Goal: Complete application form

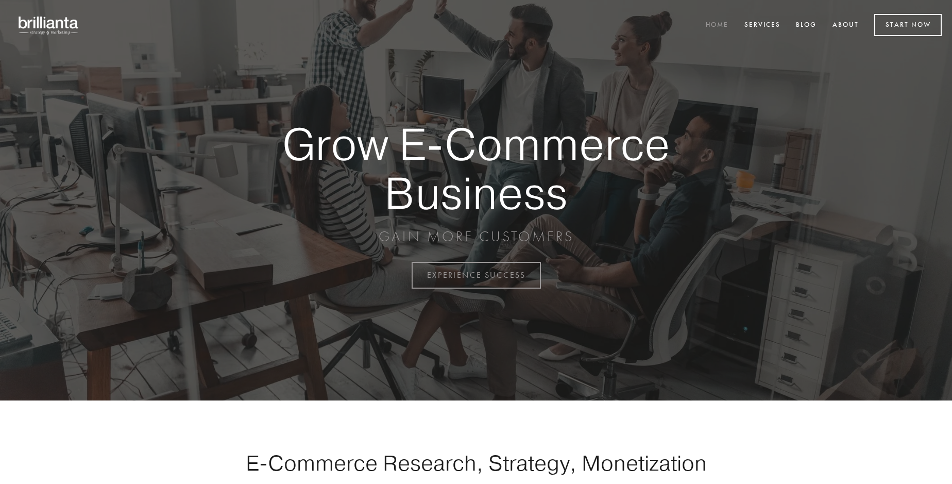
scroll to position [2700, 0]
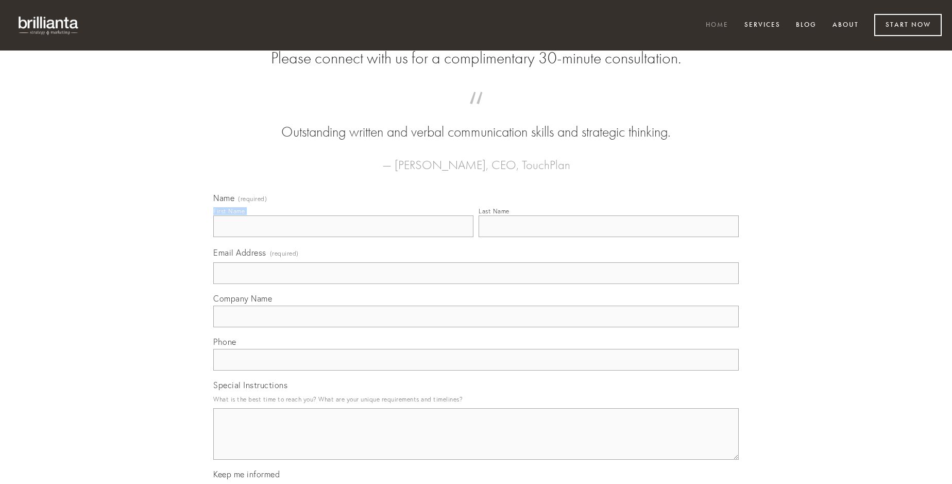
type input "[PERSON_NAME]"
click at [608, 237] on input "Last Name" at bounding box center [609, 226] width 260 height 22
type input "[PERSON_NAME]"
click at [476, 284] on input "Email Address (required)" at bounding box center [475, 273] width 525 height 22
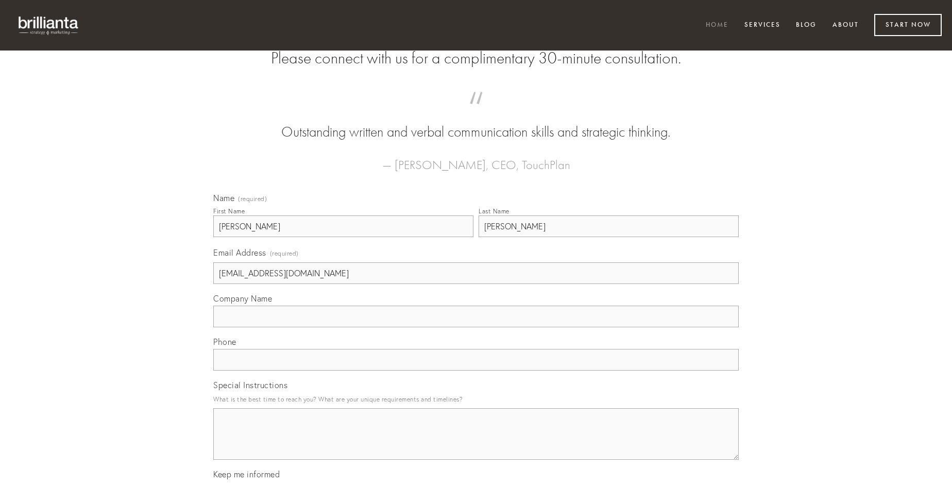
type input "[EMAIL_ADDRESS][DOMAIN_NAME]"
click at [476, 327] on input "Company Name" at bounding box center [475, 316] width 525 height 22
type input "degero"
click at [476, 370] on input "text" at bounding box center [475, 360] width 525 height 22
click at [476, 443] on textarea "Special Instructions" at bounding box center [475, 434] width 525 height 52
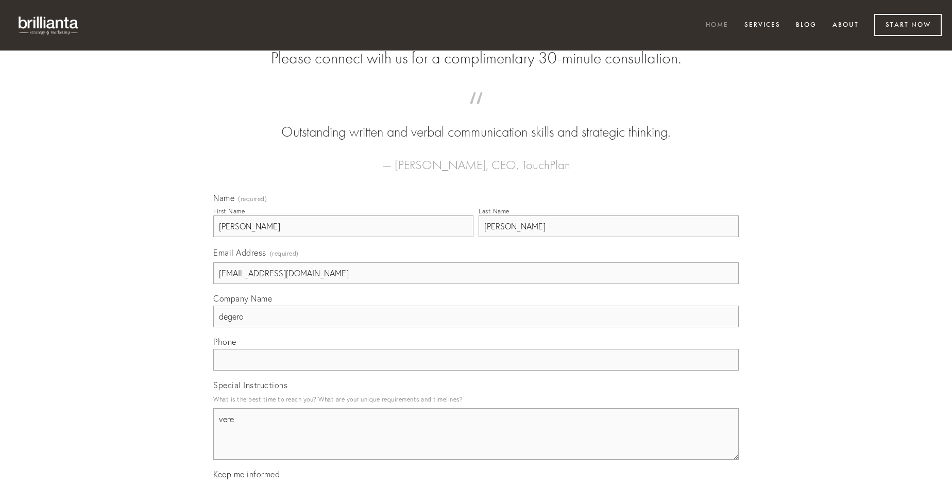
type textarea "vere"
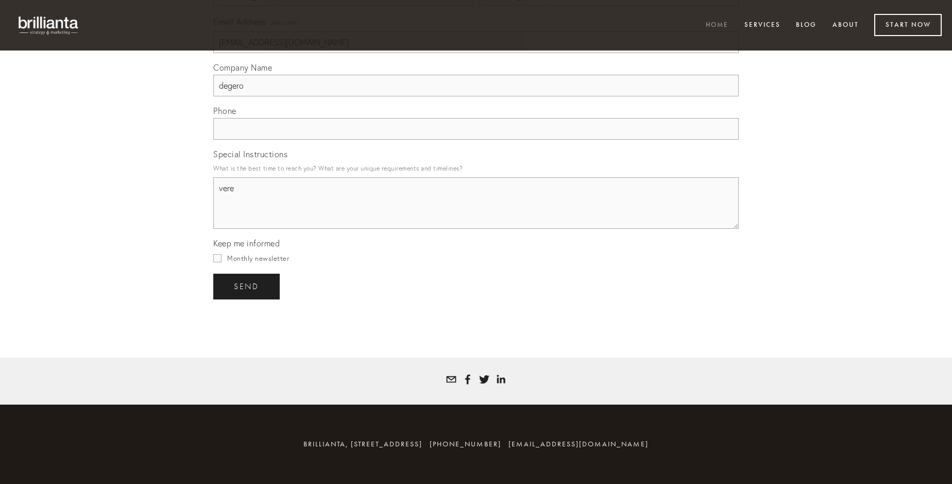
click at [247, 286] on span "send" at bounding box center [246, 286] width 25 height 9
